Goal: Check status

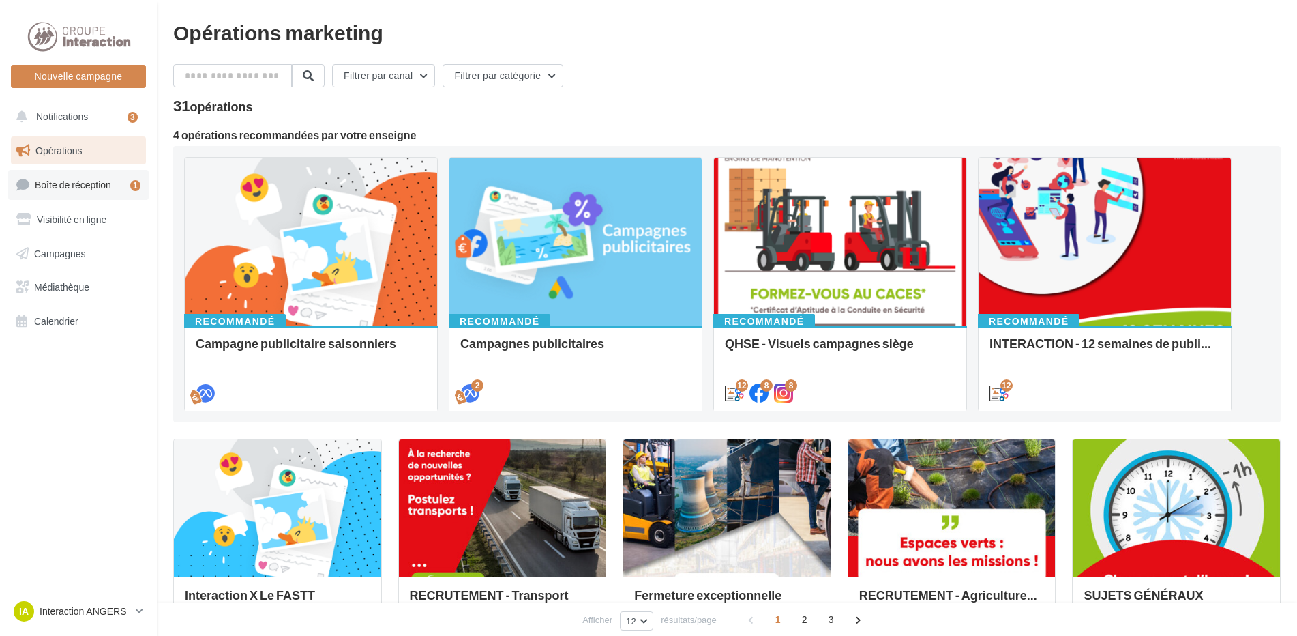
click at [93, 183] on span "Boîte de réception" at bounding box center [73, 185] width 76 height 12
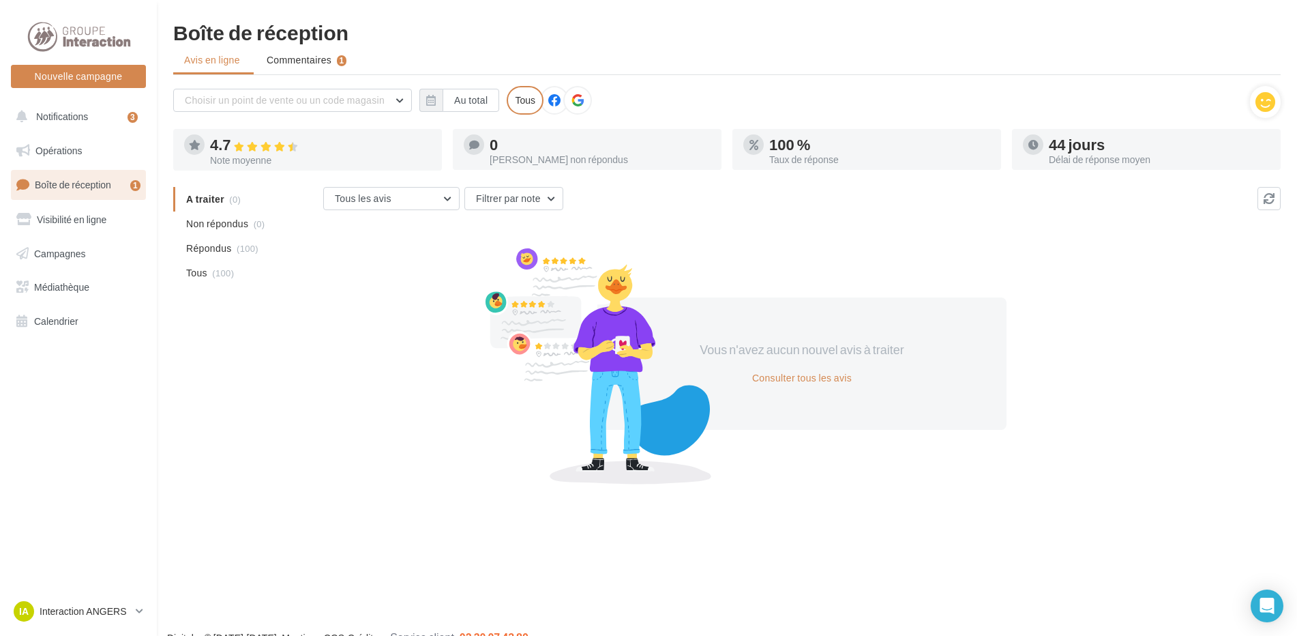
click at [106, 192] on link "Boîte de réception 1" at bounding box center [78, 184] width 141 height 29
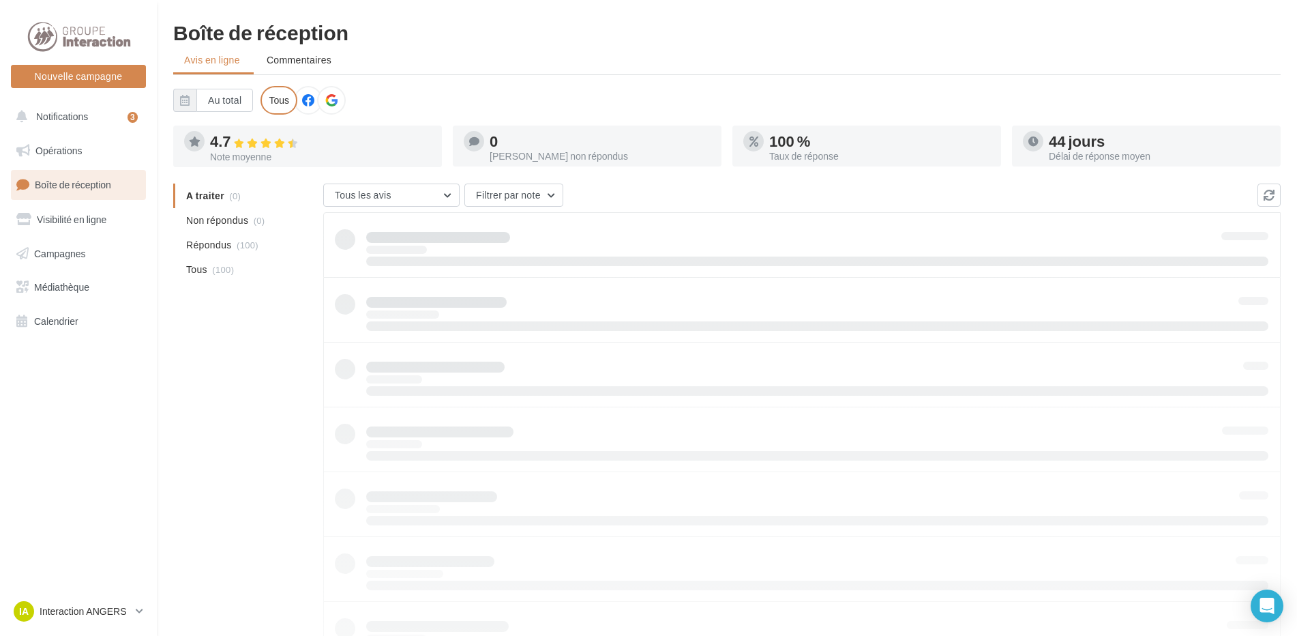
click at [307, 63] on span "Commentaires" at bounding box center [299, 60] width 65 height 12
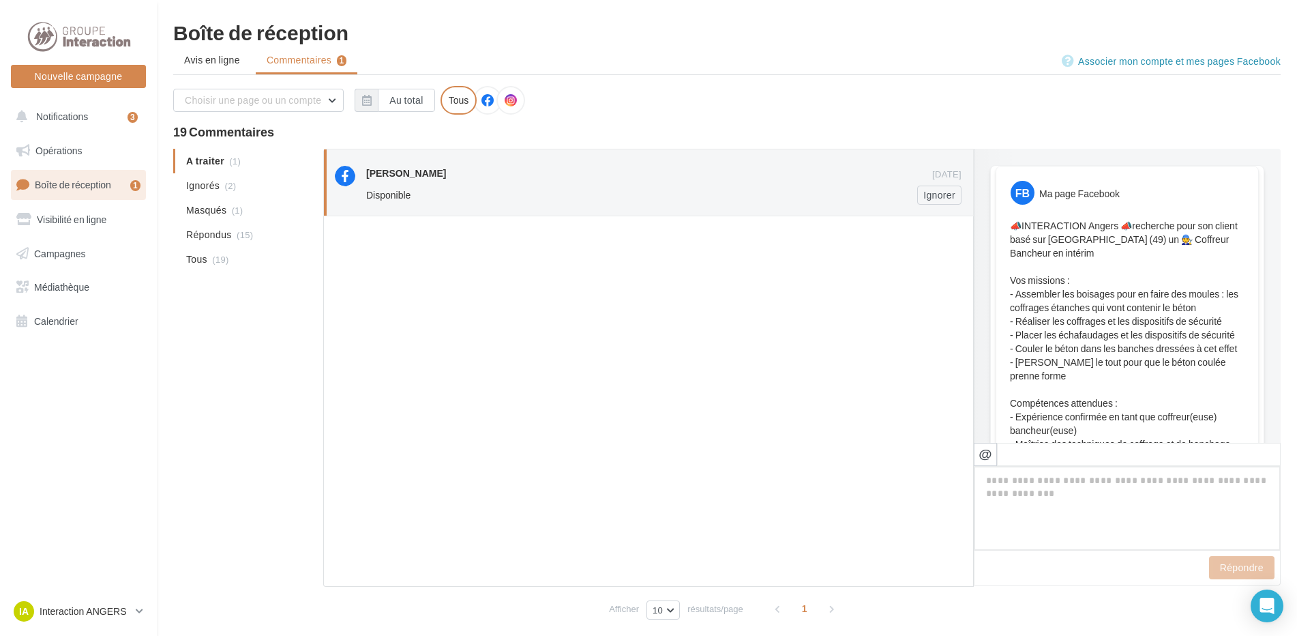
scroll to position [340, 0]
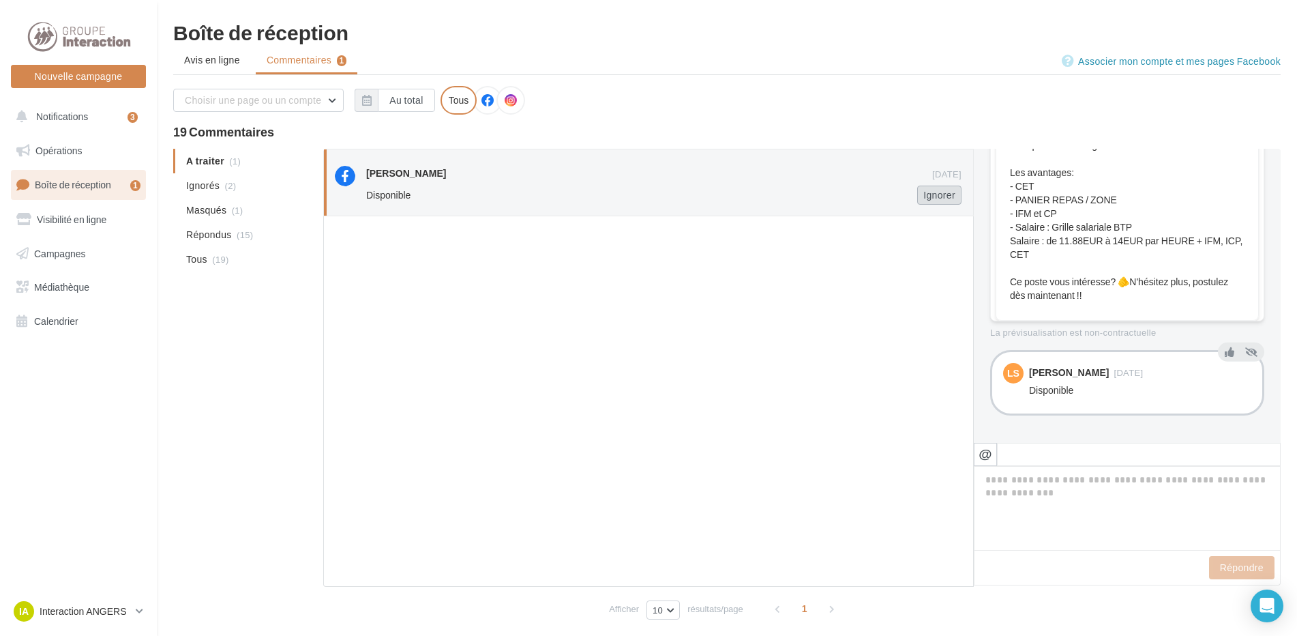
click at [934, 198] on button "Ignorer" at bounding box center [939, 195] width 44 height 19
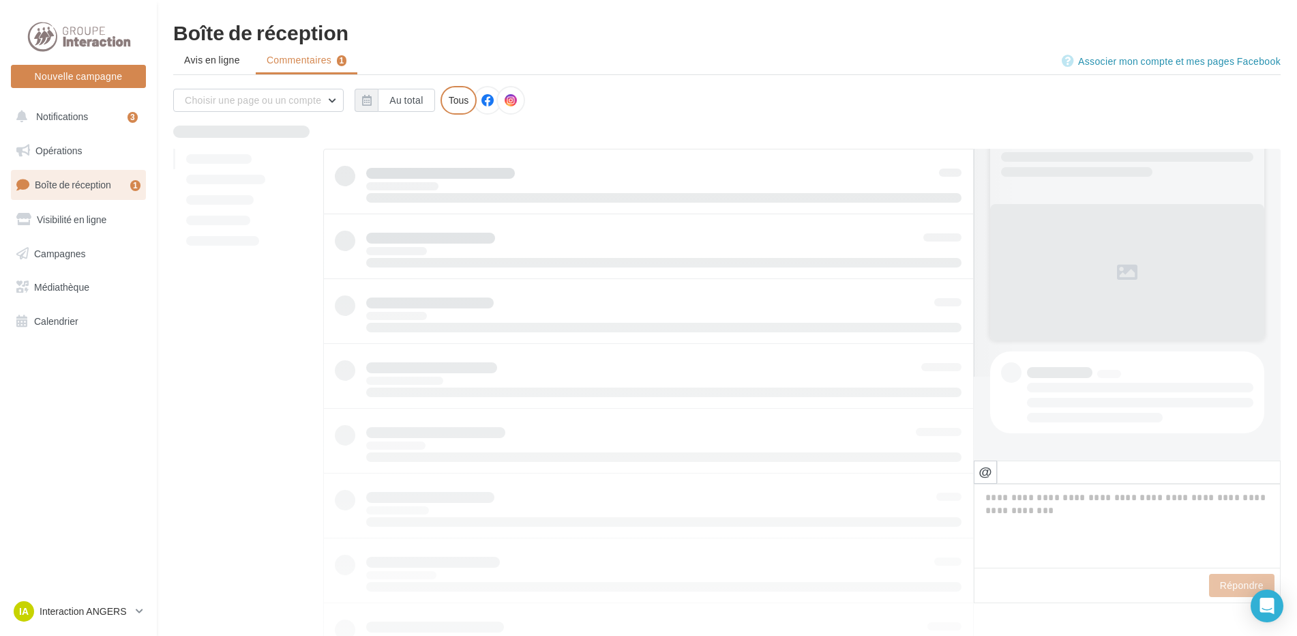
scroll to position [84, 0]
click at [74, 114] on span "Notifications" at bounding box center [62, 116] width 52 height 12
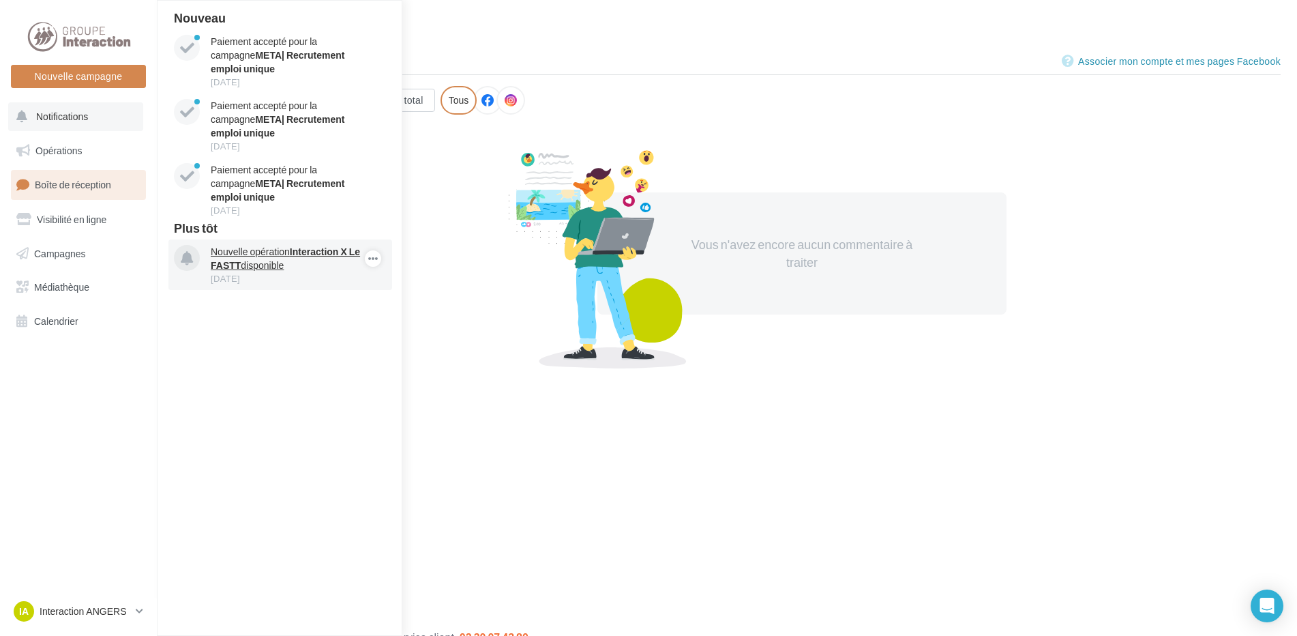
click at [309, 272] on div "30 sept." at bounding box center [290, 278] width 158 height 12
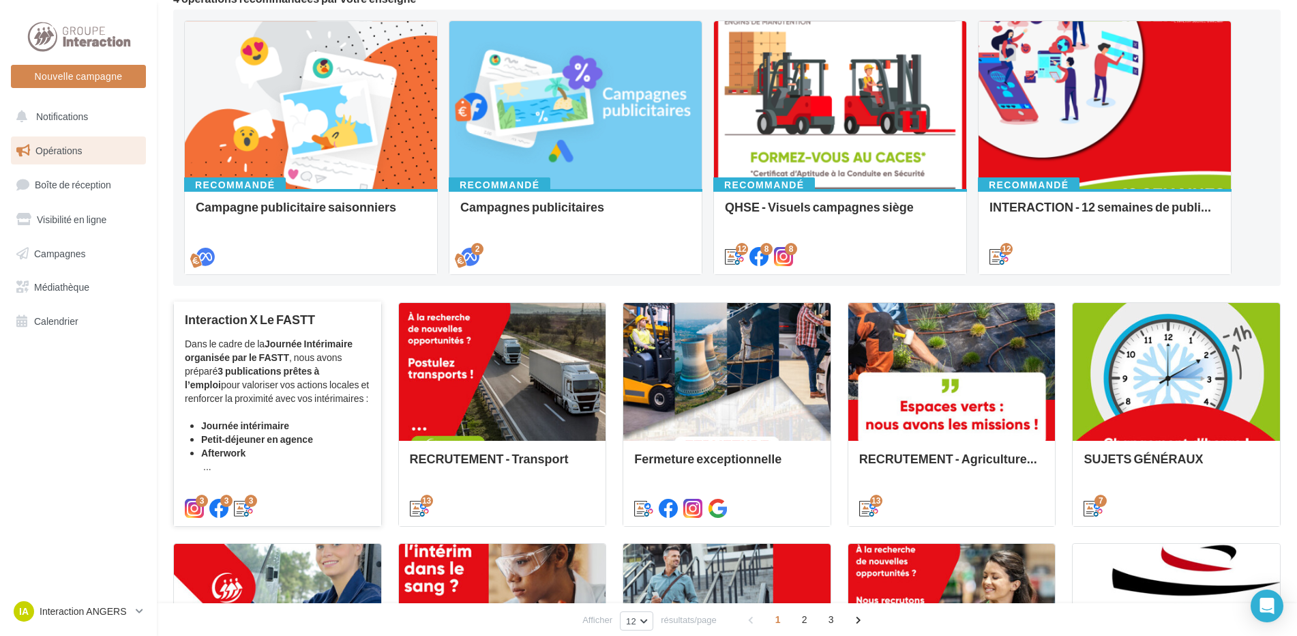
scroll to position [68, 0]
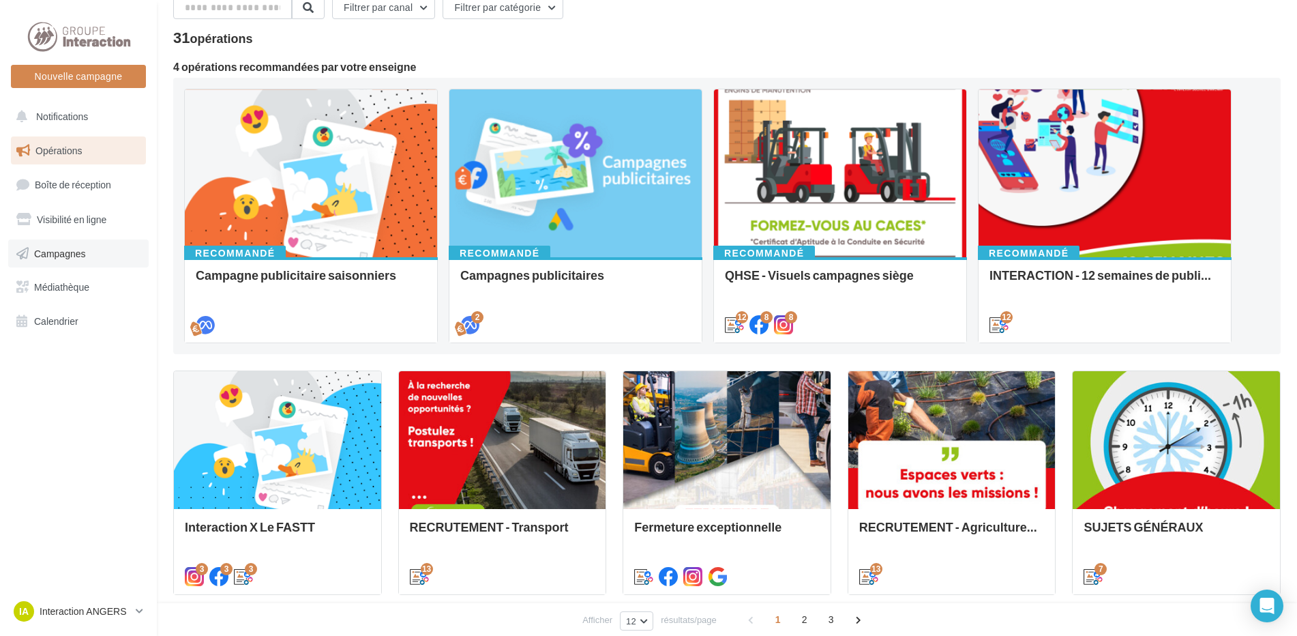
click at [84, 256] on span "Campagnes" at bounding box center [60, 253] width 52 height 12
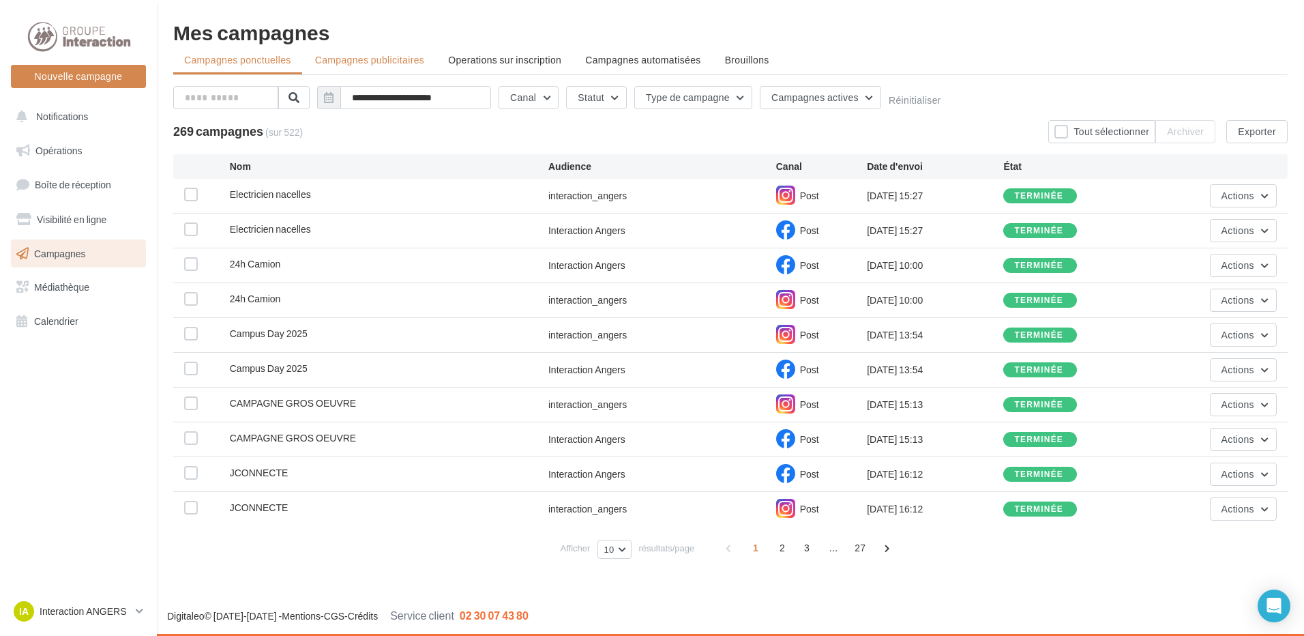
click at [403, 48] on li "Campagnes publicitaires" at bounding box center [369, 60] width 131 height 25
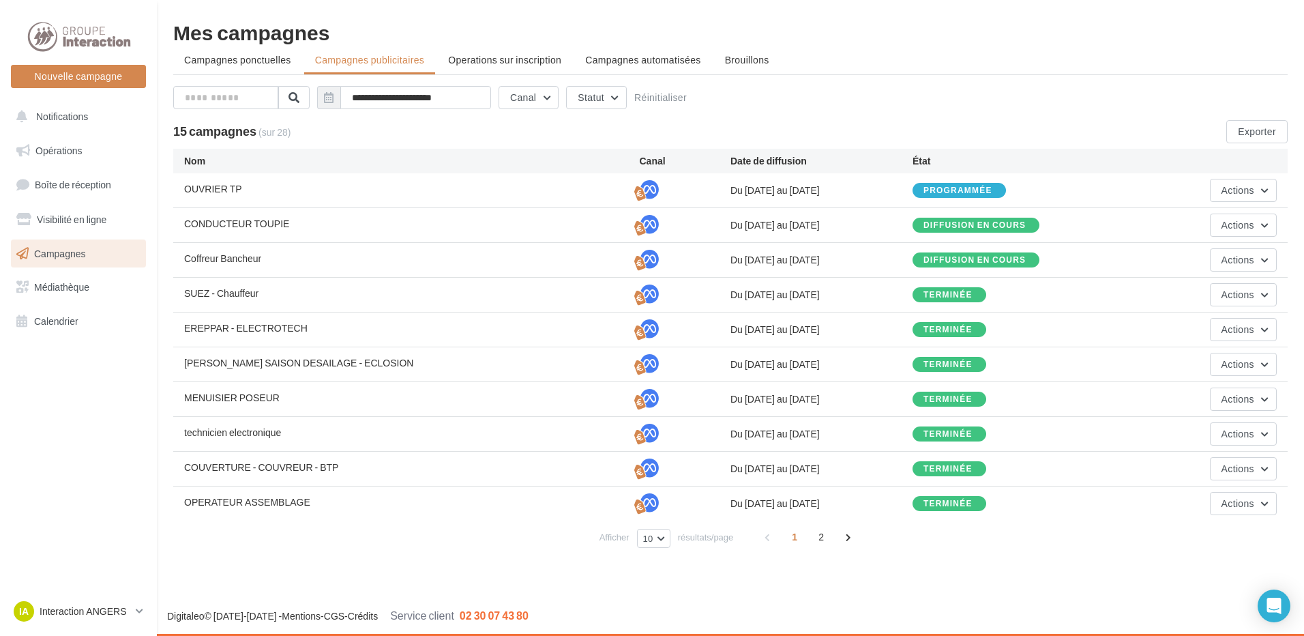
click at [972, 227] on div "Diffusion en cours" at bounding box center [975, 225] width 102 height 9
click at [1247, 226] on span "Actions" at bounding box center [1238, 225] width 33 height 12
click at [1223, 286] on button "Voir les résultats" at bounding box center [1208, 292] width 136 height 35
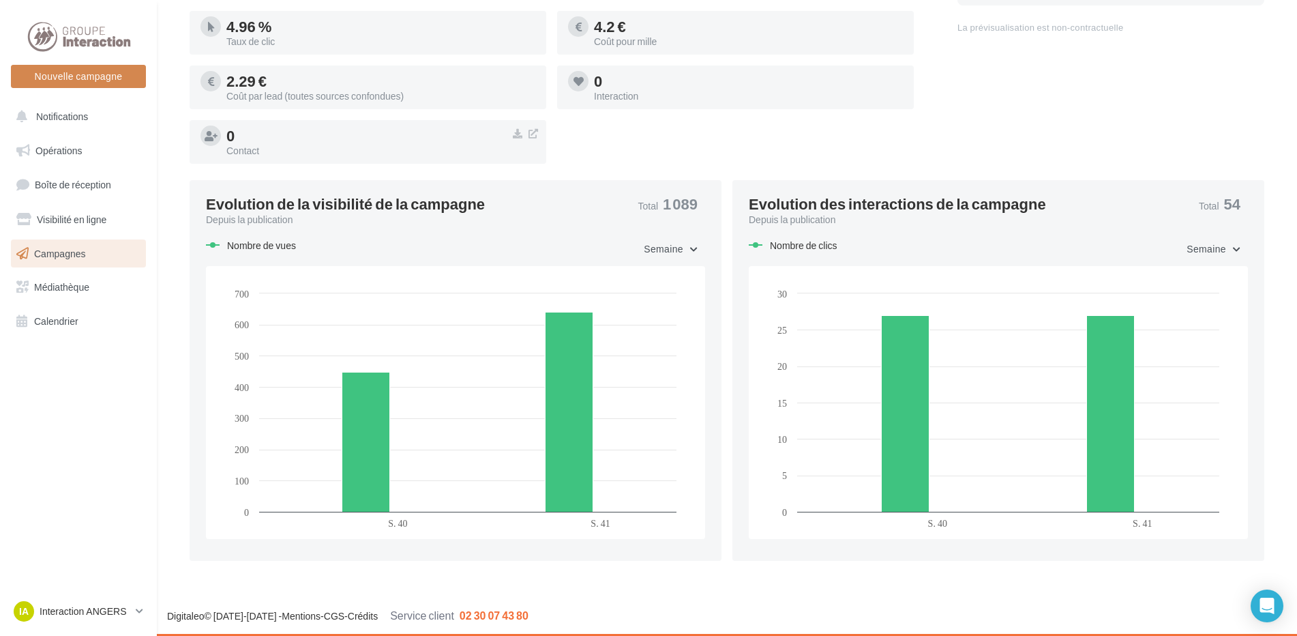
scroll to position [332, 0]
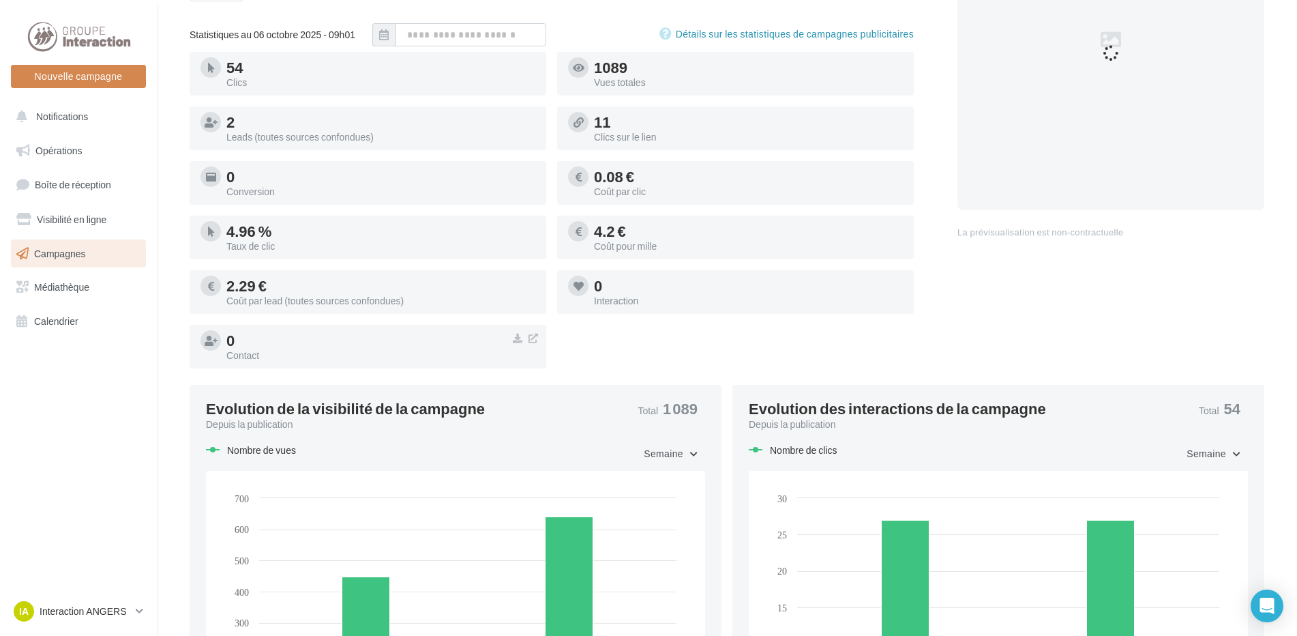
click at [105, 264] on link "Campagnes" at bounding box center [78, 253] width 141 height 29
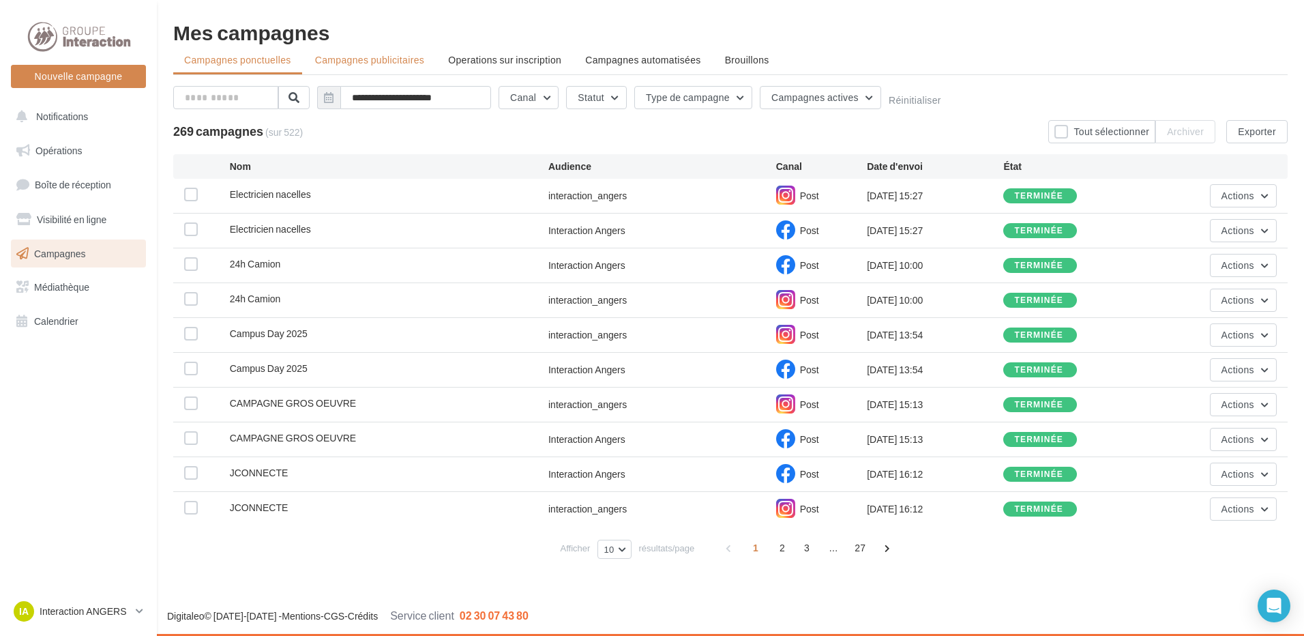
click at [401, 65] on span "Campagnes publicitaires" at bounding box center [369, 60] width 109 height 12
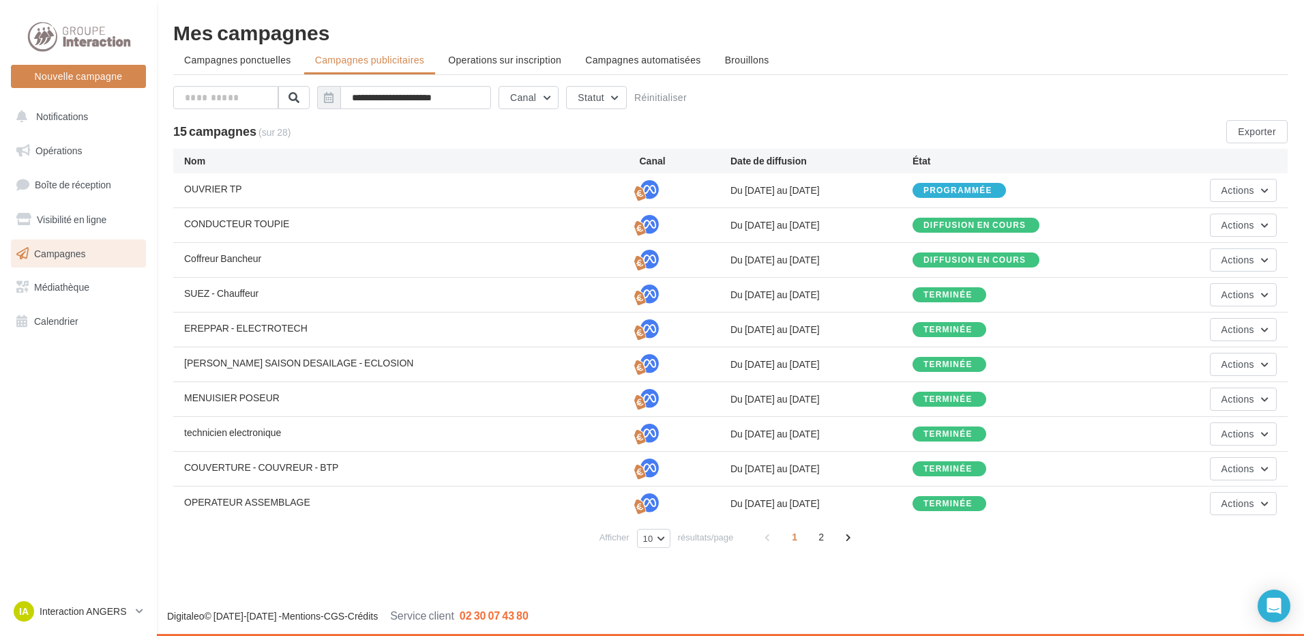
click at [970, 259] on div "Diffusion en cours" at bounding box center [975, 260] width 102 height 9
click at [1230, 258] on span "Actions" at bounding box center [1238, 260] width 33 height 12
click at [1184, 329] on button "Voir les résultats" at bounding box center [1208, 327] width 136 height 35
